Goal: Navigation & Orientation: Find specific page/section

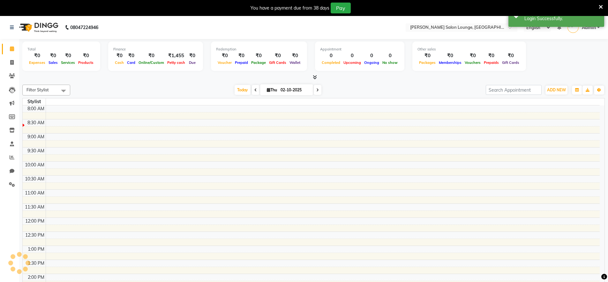
select select "en"
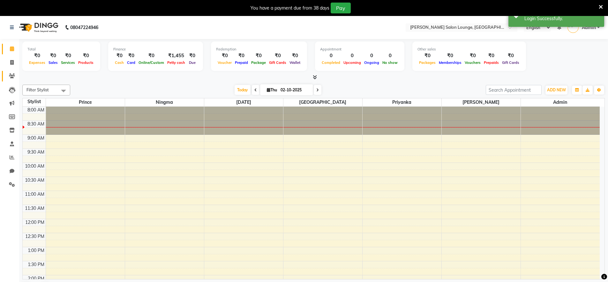
click at [11, 71] on link "Clients" at bounding box center [9, 76] width 15 height 11
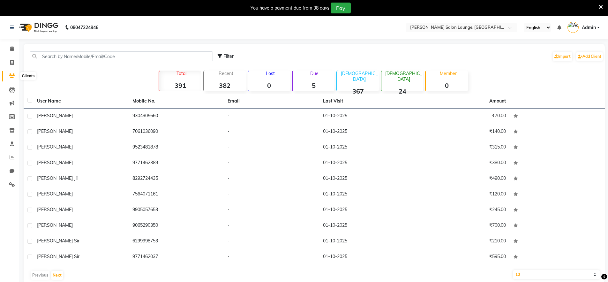
click at [10, 75] on icon at bounding box center [12, 75] width 6 height 5
click at [13, 65] on span at bounding box center [11, 62] width 11 height 7
select select "service"
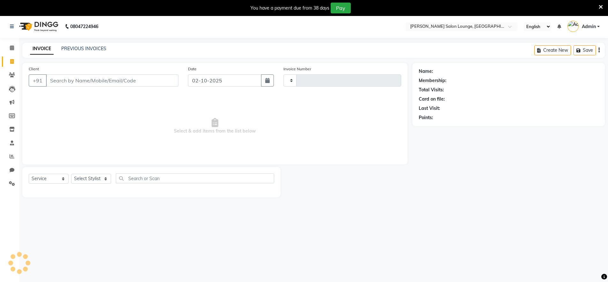
type input "0481"
select select "8909"
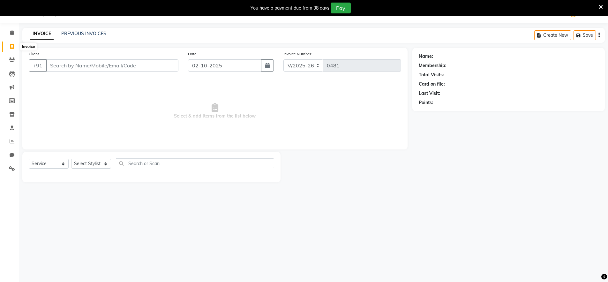
click at [13, 47] on icon at bounding box center [12, 46] width 4 height 5
select select "service"
type input "0481"
select select "8909"
click at [13, 77] on link "Leads" at bounding box center [9, 74] width 15 height 11
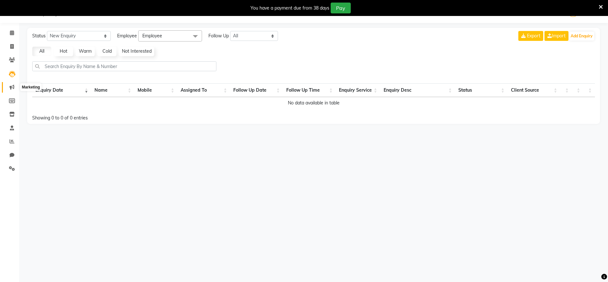
click at [12, 87] on icon at bounding box center [12, 87] width 5 height 5
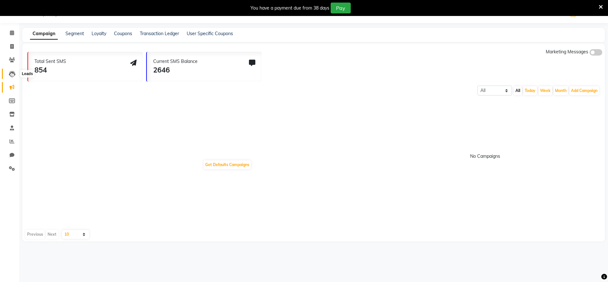
click at [12, 76] on icon at bounding box center [12, 74] width 6 height 6
